Goal: Check status: Check status

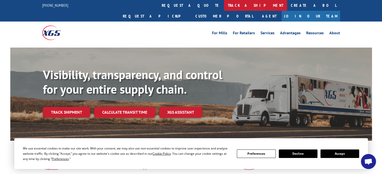
click at [224, 5] on link "track a shipment" at bounding box center [255, 5] width 63 height 11
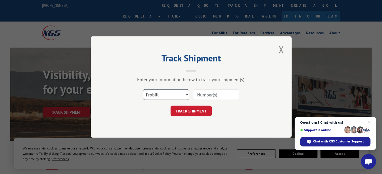
click at [187, 95] on select "Select category... Probill BOL PO" at bounding box center [166, 95] width 46 height 11
click at [213, 96] on input at bounding box center [216, 95] width 46 height 11
paste input "17513629"
type input "17513629"
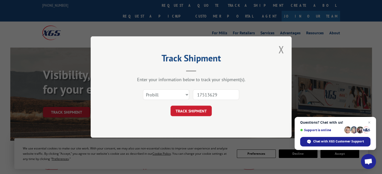
click at [192, 115] on button "TRACK SHIPMENT" at bounding box center [190, 111] width 41 height 11
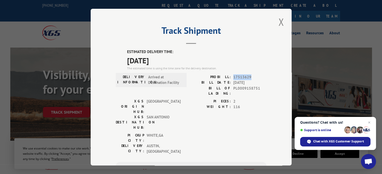
drag, startPoint x: 250, startPoint y: 76, endPoint x: 231, endPoint y: 76, distance: 18.6
click at [233, 76] on span "17513629" at bounding box center [249, 77] width 33 height 6
copy span "17513629"
